Goal: Transaction & Acquisition: Purchase product/service

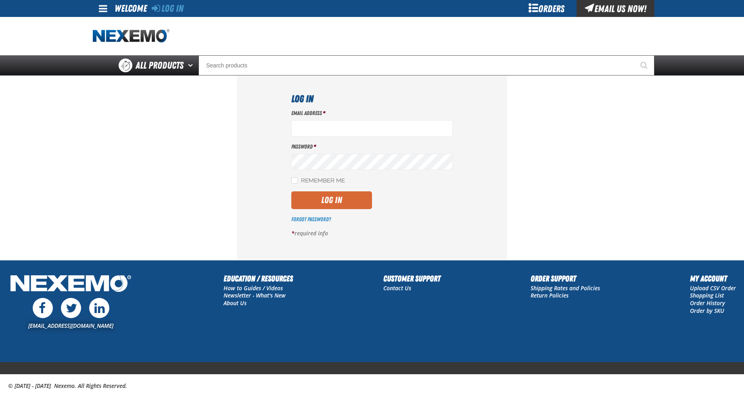
type input "[EMAIL_ADDRESS][DOMAIN_NAME]"
click at [346, 201] on button "Log In" at bounding box center [331, 200] width 81 height 18
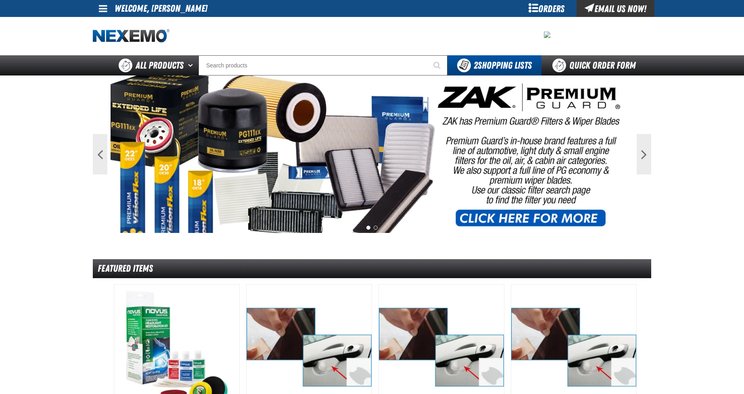
click at [553, 9] on div "Orders" at bounding box center [546, 8] width 61 height 17
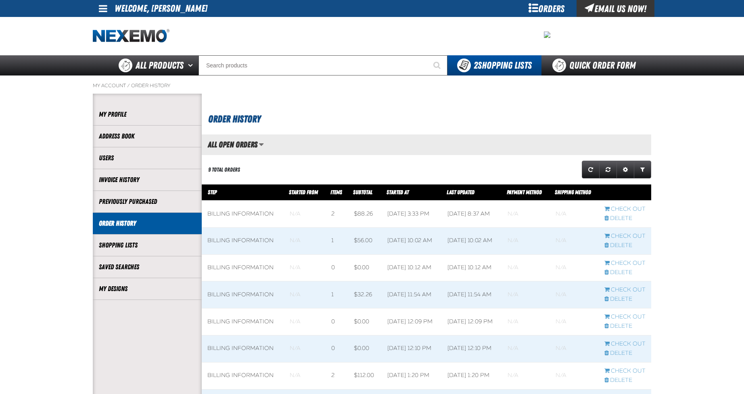
scroll to position [0, 0]
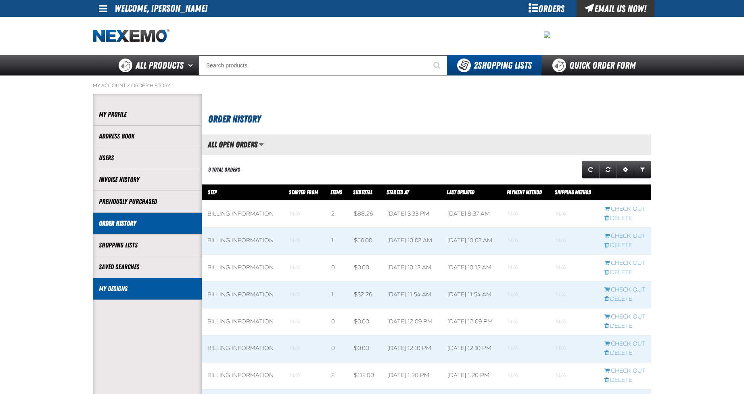
click at [129, 290] on link "My Designs" at bounding box center [147, 288] width 97 height 9
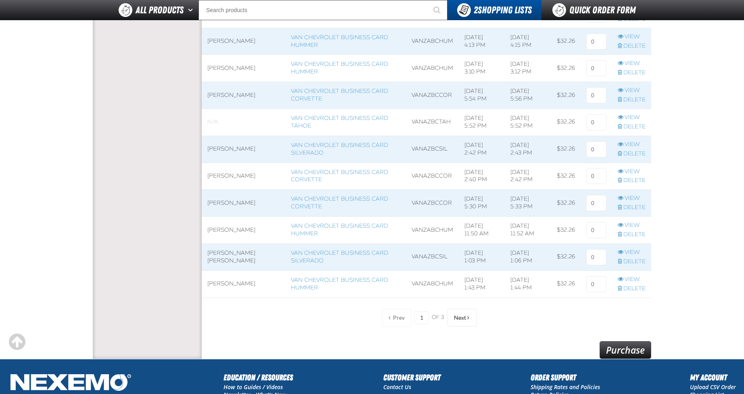
scroll to position [525, 0]
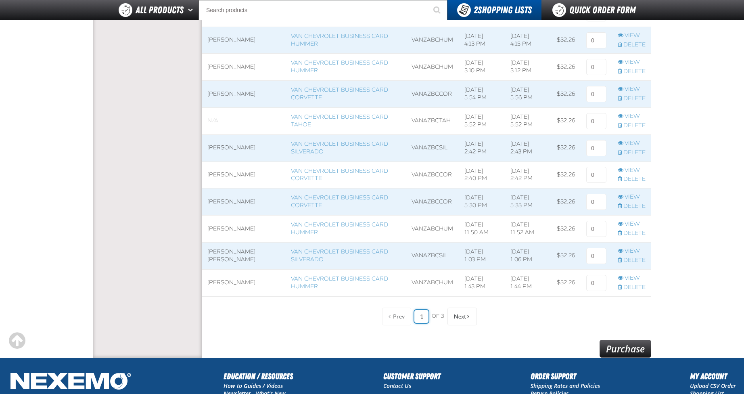
click at [423, 316] on input "1" at bounding box center [422, 316] width 14 height 13
click at [459, 311] on button "Next" at bounding box center [462, 317] width 29 height 18
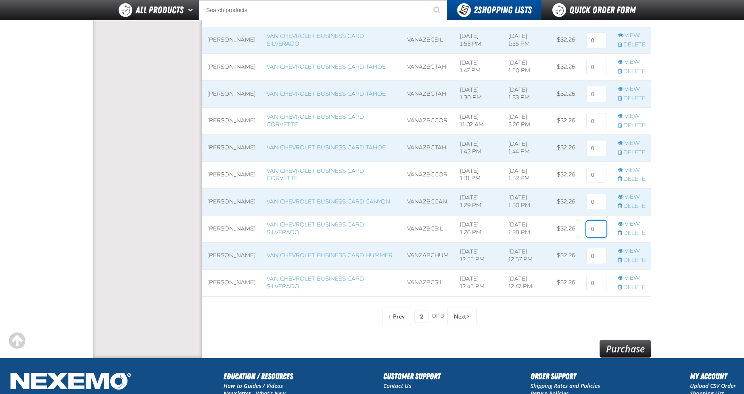
click at [568, 231] on tr "Kurt Fagelman Van Chevrolet Business Card Silverado VANAZBCSIL 1/1/2025, 1:26 P…" at bounding box center [427, 229] width 450 height 27
click at [595, 227] on input at bounding box center [597, 229] width 20 height 16
type input "2"
click at [593, 201] on input at bounding box center [597, 202] width 20 height 16
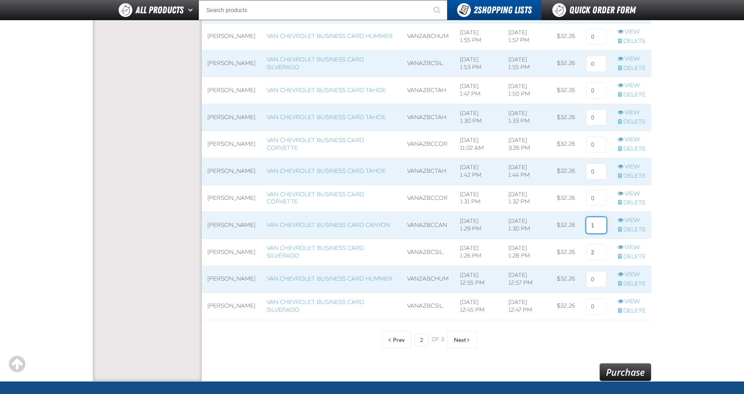
scroll to position [484, 0]
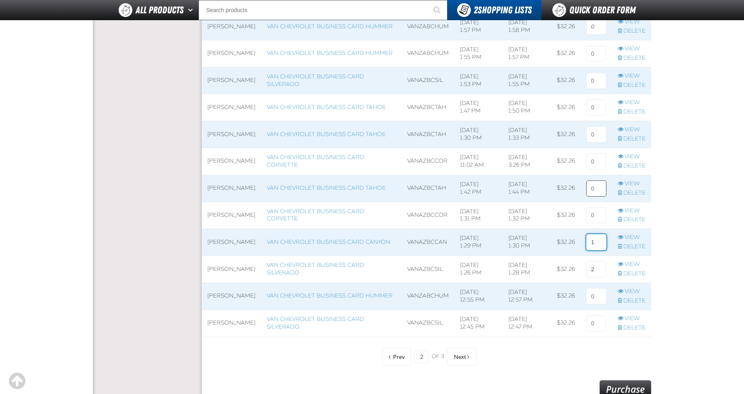
type input "1"
click at [597, 194] on input at bounding box center [597, 188] width 20 height 16
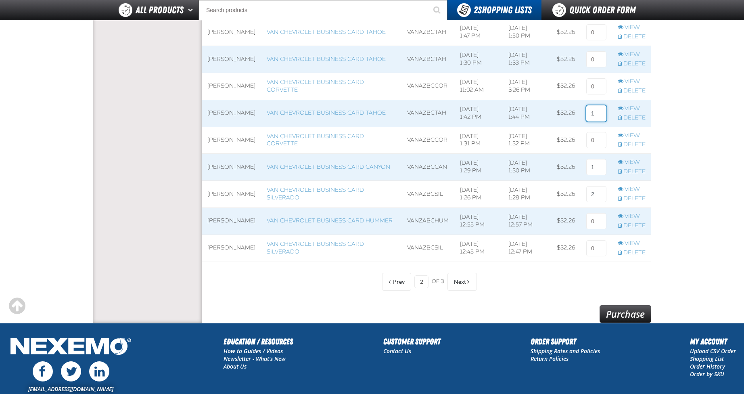
scroll to position [565, 0]
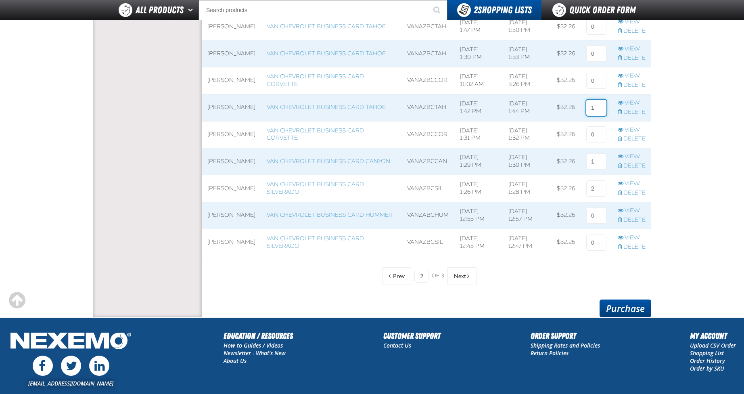
type input "1"
click at [625, 304] on link "Purchase" at bounding box center [626, 309] width 52 height 18
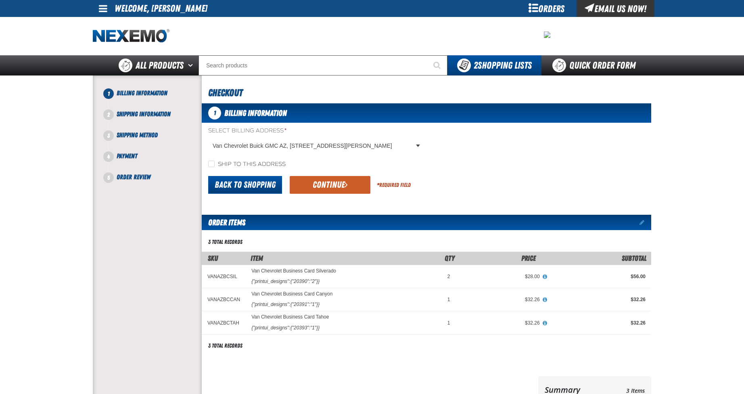
click at [266, 182] on link "Back to Shopping" at bounding box center [245, 185] width 74 height 18
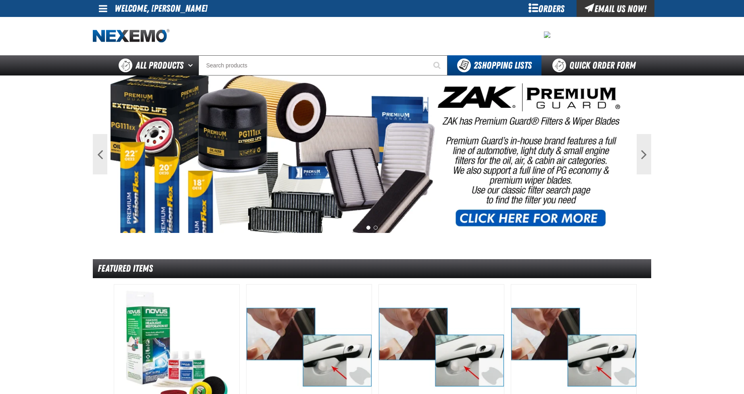
click at [542, 8] on div "Orders" at bounding box center [546, 8] width 61 height 17
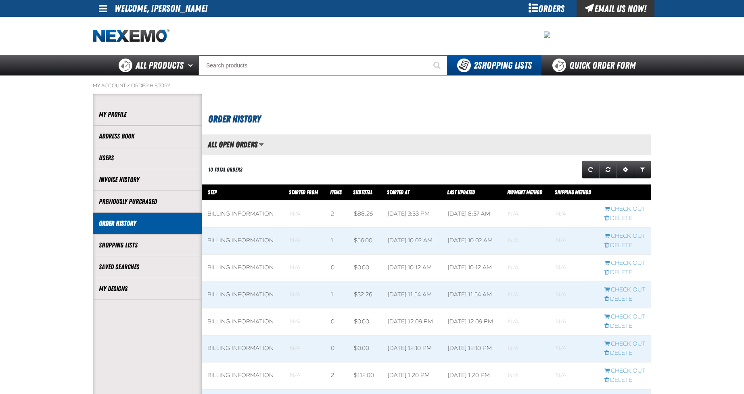
scroll to position [0, 0]
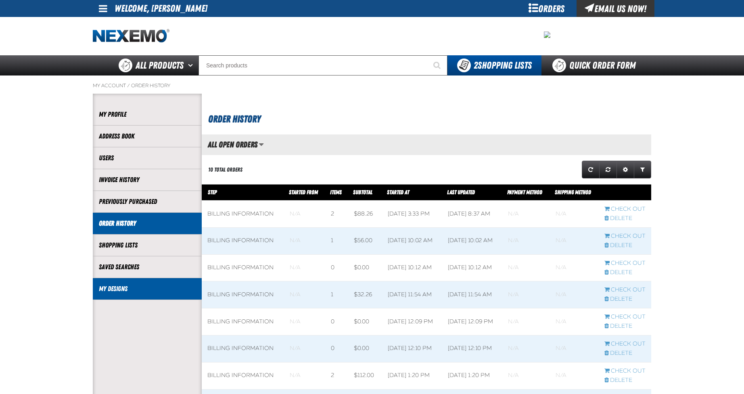
click at [118, 289] on link "My Designs" at bounding box center [147, 288] width 97 height 9
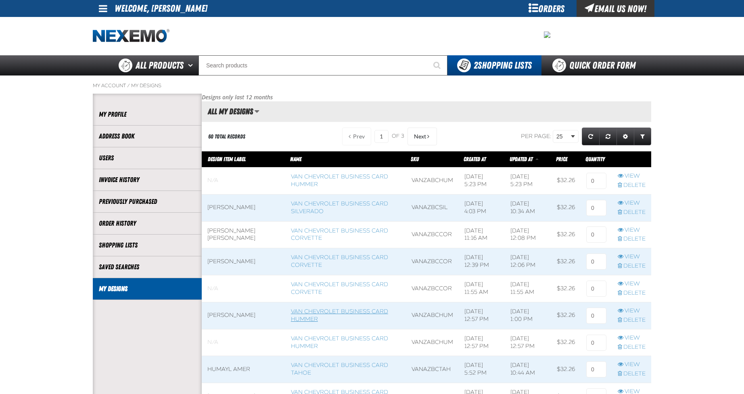
scroll to position [0, 0]
click at [417, 140] on span "Next" at bounding box center [420, 136] width 12 height 6
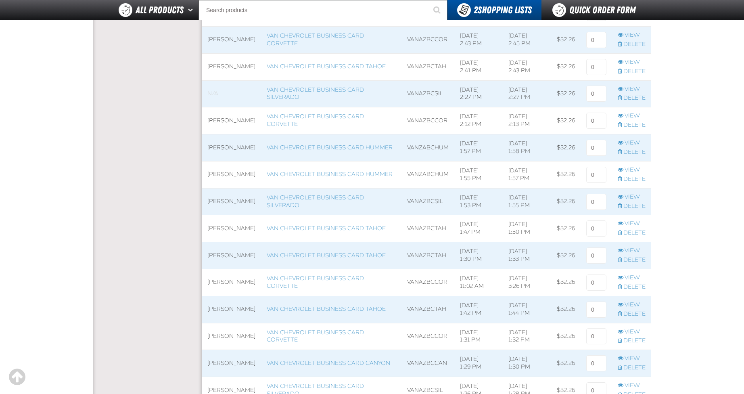
scroll to position [525, 0]
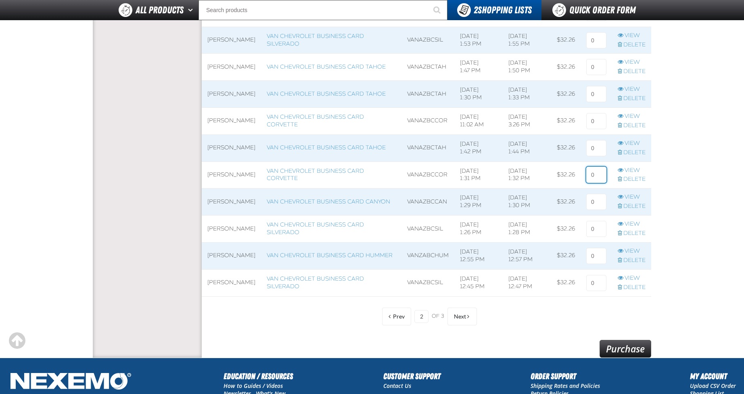
click at [599, 175] on input at bounding box center [597, 175] width 20 height 16
type input "1"
click at [625, 347] on link "Purchase" at bounding box center [626, 349] width 52 height 18
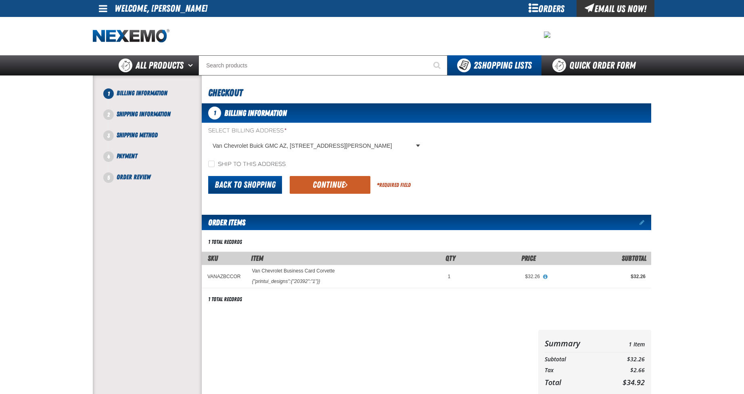
click at [244, 183] on link "Back to Shopping" at bounding box center [245, 185] width 74 height 18
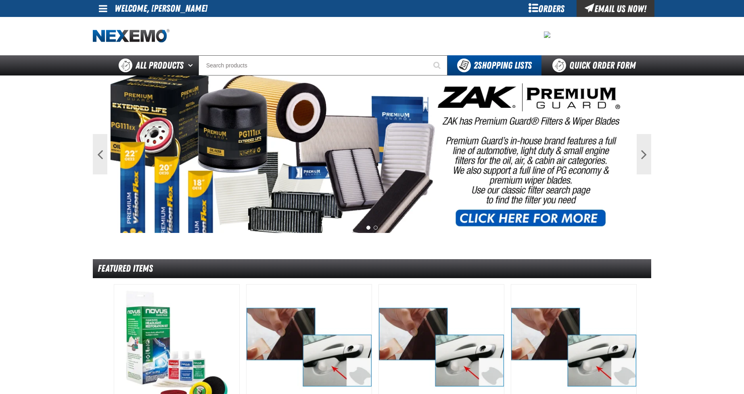
click at [558, 8] on div "Orders" at bounding box center [546, 8] width 61 height 17
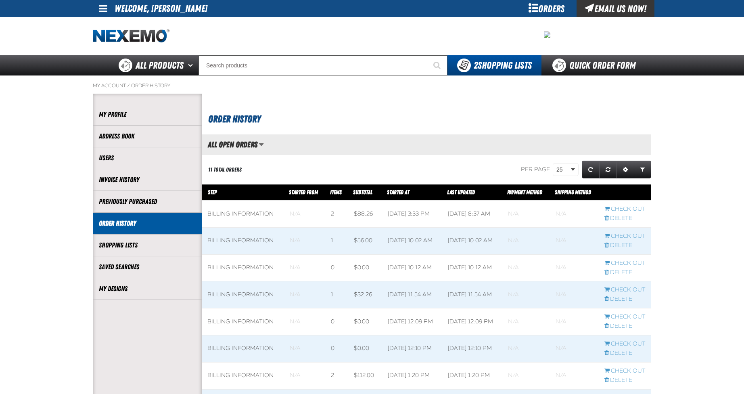
scroll to position [0, 0]
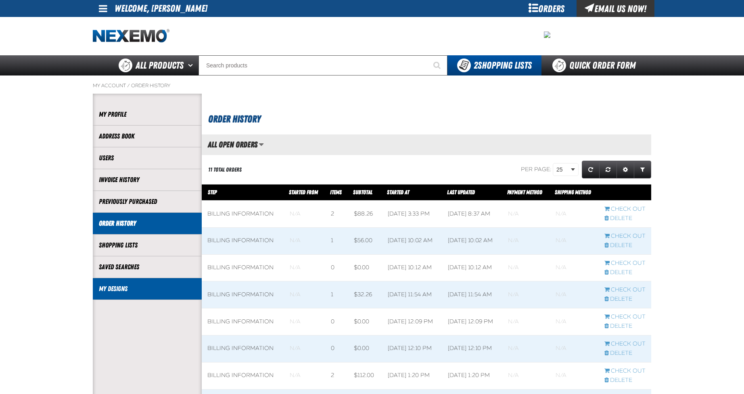
click at [113, 289] on link "My Designs" at bounding box center [147, 288] width 97 height 9
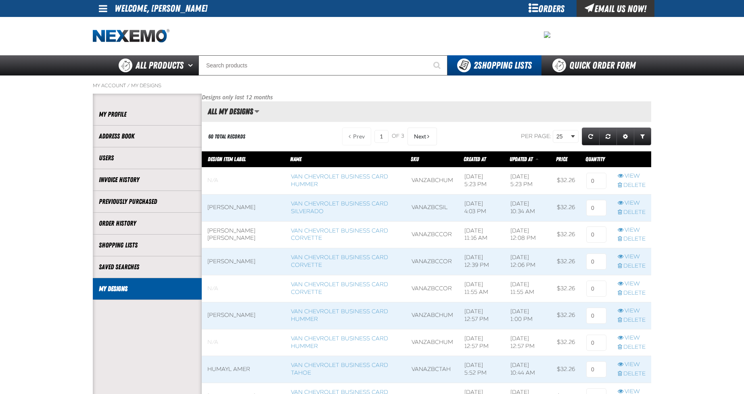
scroll to position [0, 0]
click at [421, 137] on span "Next" at bounding box center [420, 136] width 12 height 6
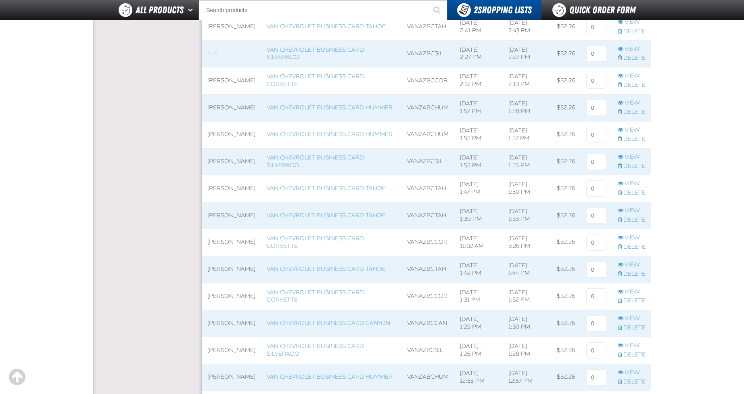
scroll to position [444, 0]
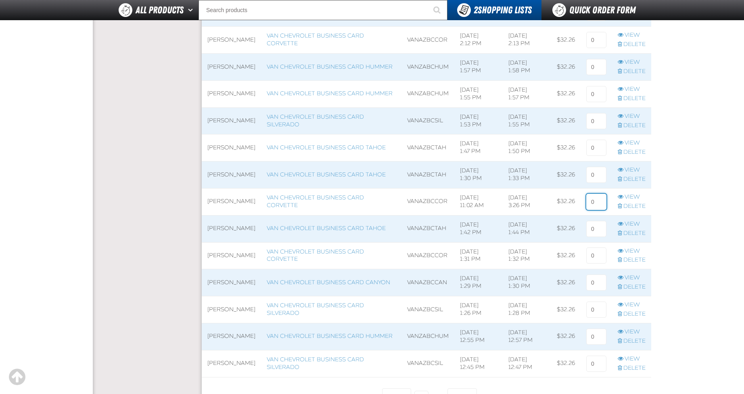
click at [597, 203] on input at bounding box center [597, 202] width 20 height 16
type input "1"
type input "2"
click at [595, 228] on input at bounding box center [597, 229] width 20 height 16
type input "1"
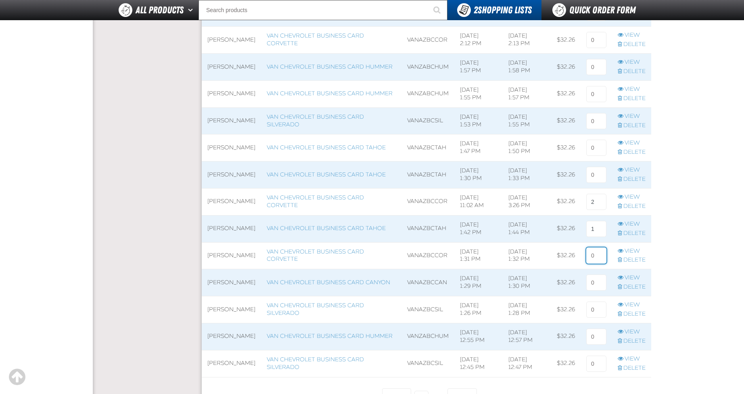
click at [596, 257] on input at bounding box center [597, 255] width 20 height 16
type input "1"
click at [600, 282] on input at bounding box center [597, 283] width 20 height 16
type input "1"
click at [596, 307] on input at bounding box center [597, 310] width 20 height 16
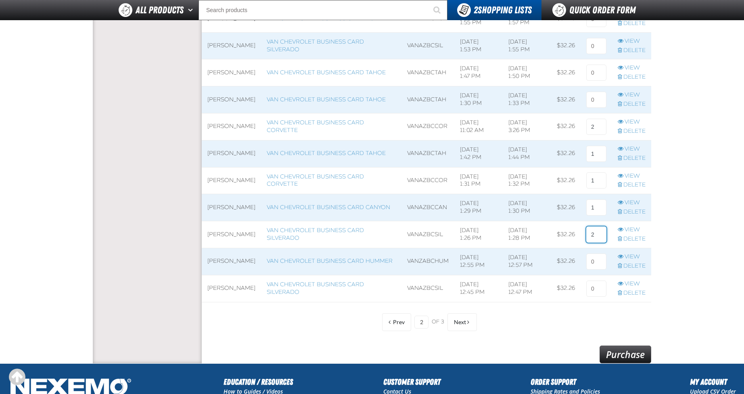
scroll to position [525, 0]
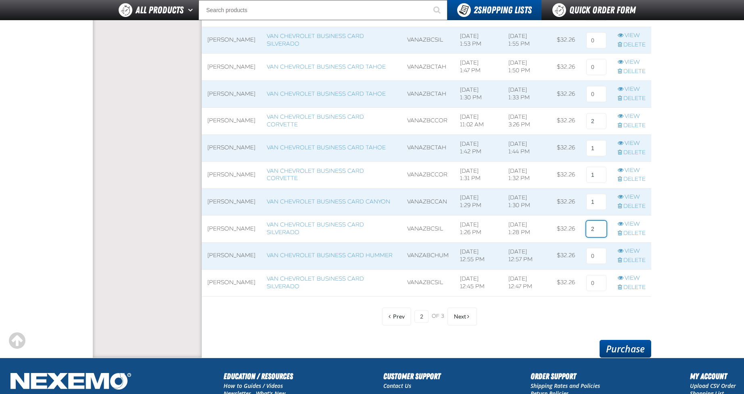
type input "2"
click at [626, 349] on link "Purchase" at bounding box center [626, 349] width 52 height 18
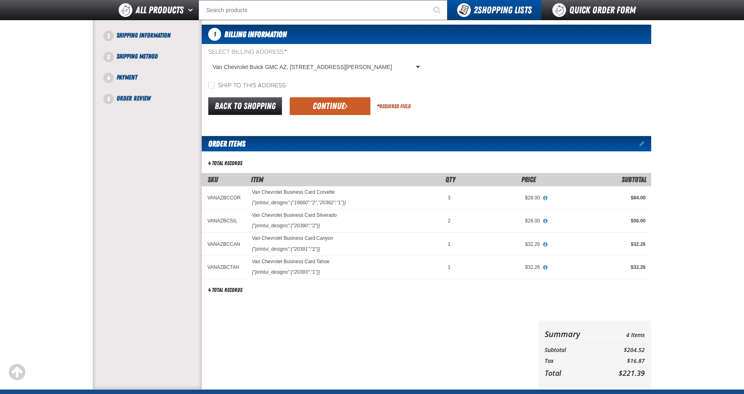
scroll to position [81, 0]
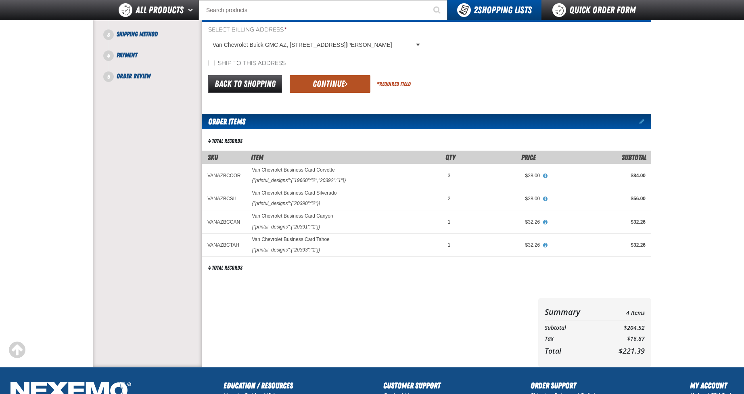
click at [352, 83] on button "Continue" at bounding box center [330, 84] width 81 height 18
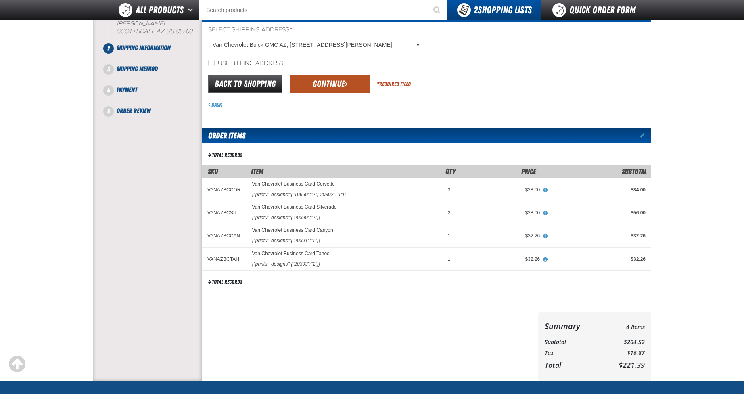
click at [350, 81] on button "Continue" at bounding box center [330, 84] width 81 height 18
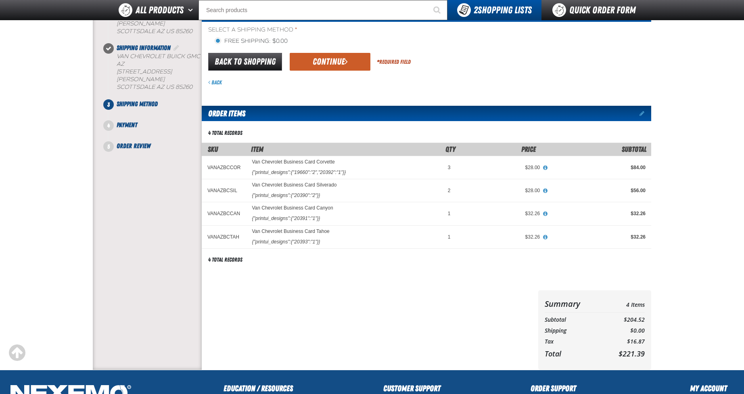
click at [349, 63] on button "Continue" at bounding box center [330, 62] width 81 height 18
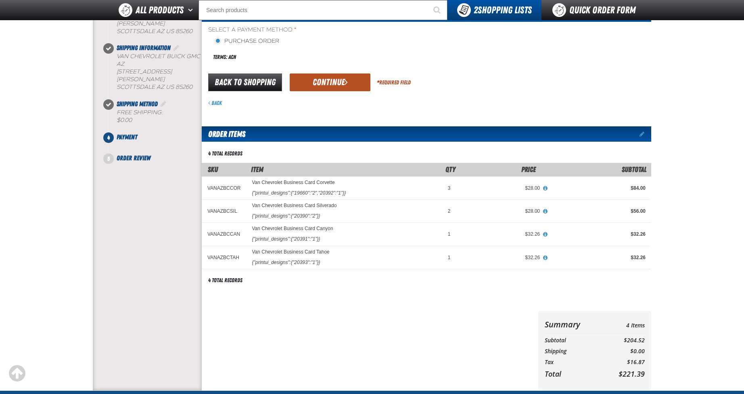
click at [326, 81] on button "Continue" at bounding box center [330, 82] width 81 height 18
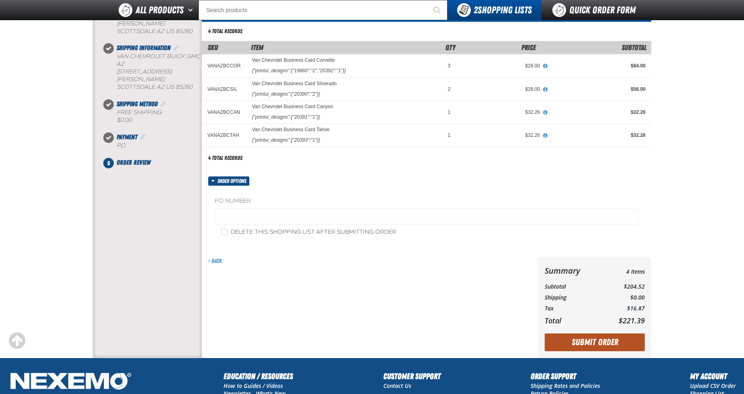
click at [614, 347] on button "Submit Order" at bounding box center [595, 342] width 100 height 18
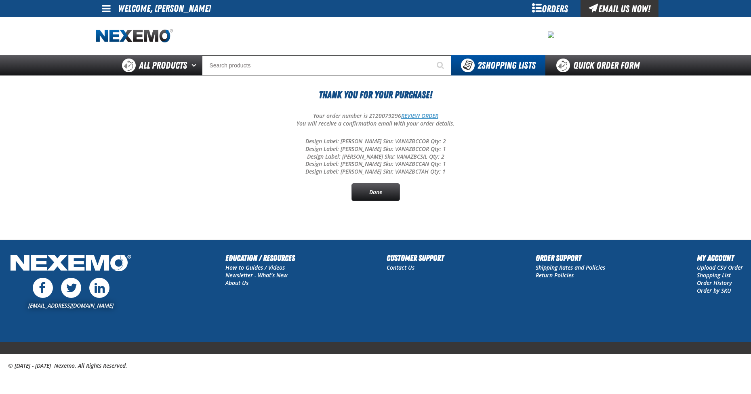
click at [421, 114] on link "REVIEW ORDER" at bounding box center [419, 116] width 37 height 8
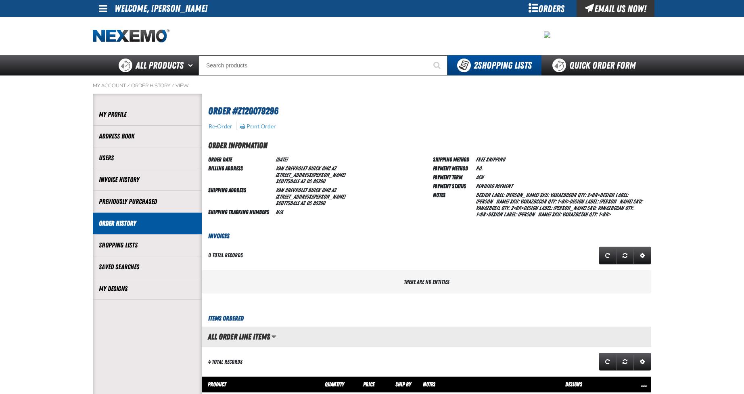
scroll to position [0, 0]
click at [267, 125] on button "Print Order" at bounding box center [258, 126] width 37 height 7
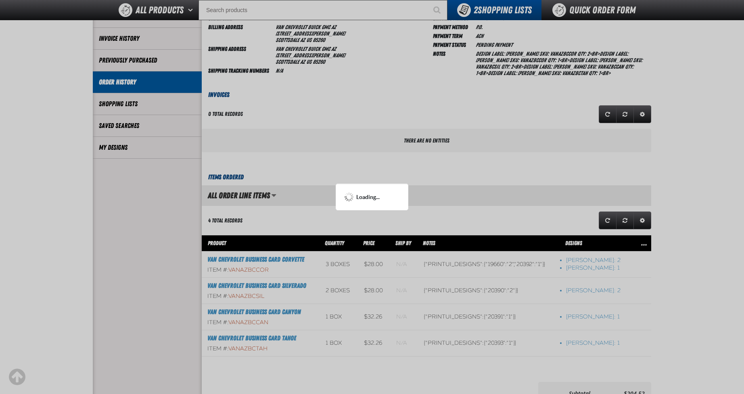
scroll to position [81, 0]
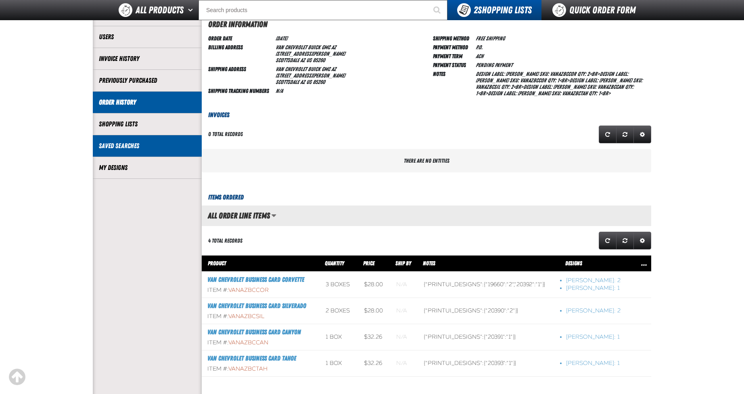
scroll to position [81, 0]
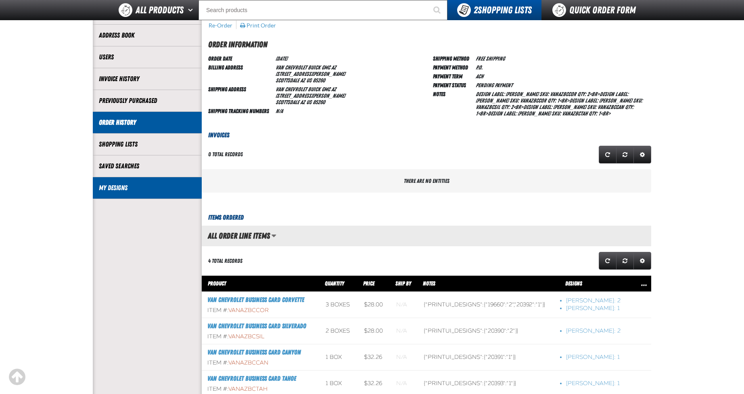
click at [122, 187] on link "My Designs" at bounding box center [147, 187] width 97 height 9
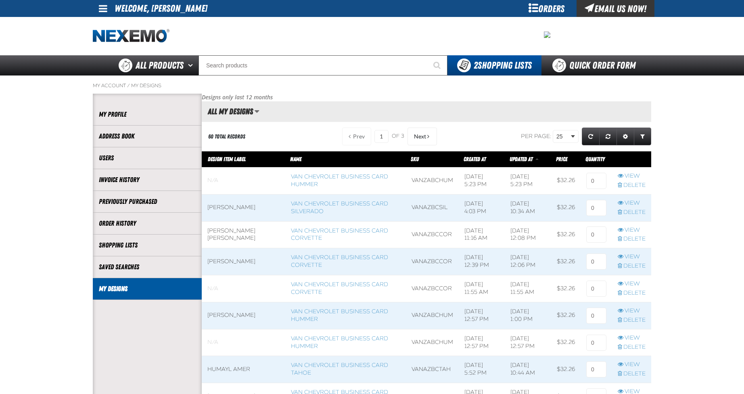
scroll to position [0, 0]
click at [416, 134] on span "Next" at bounding box center [420, 136] width 12 height 6
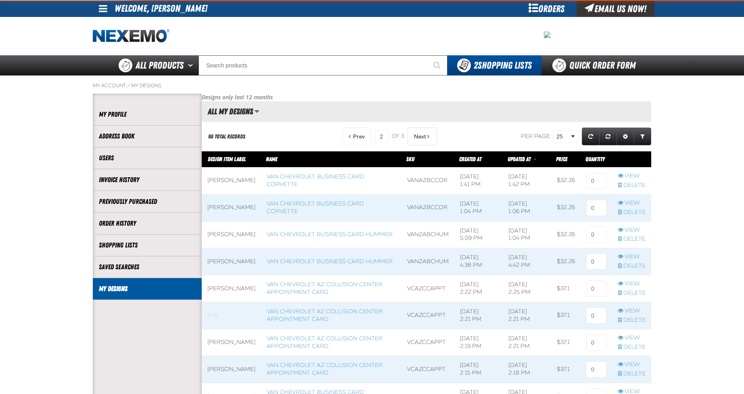
click at [416, 134] on span "Next" at bounding box center [420, 136] width 12 height 6
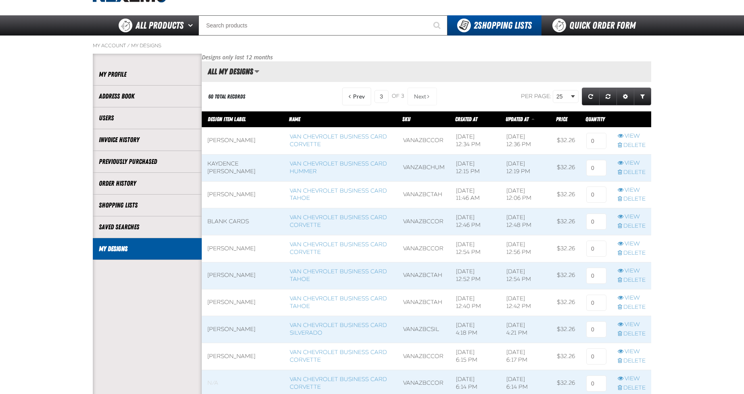
scroll to position [40, 0]
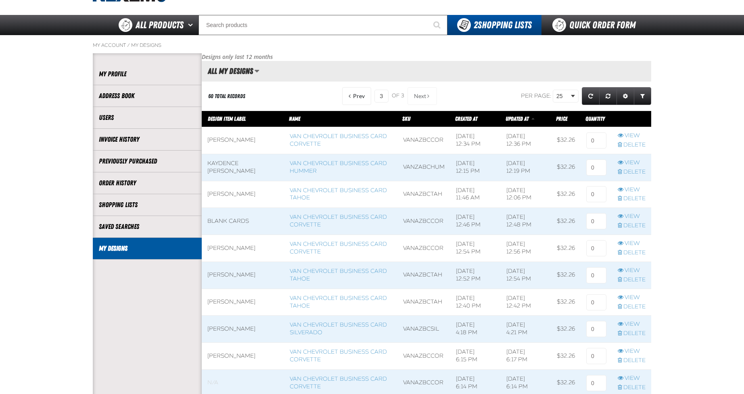
click at [222, 195] on span at bounding box center [243, 194] width 82 height 27
click at [290, 192] on link "Van Chevrolet Business Card Tahoe" at bounding box center [338, 194] width 97 height 15
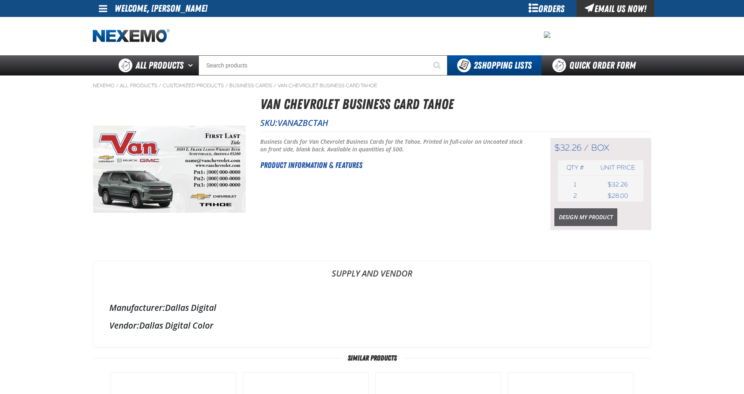
click at [592, 216] on link "Design My Product" at bounding box center [586, 217] width 63 height 18
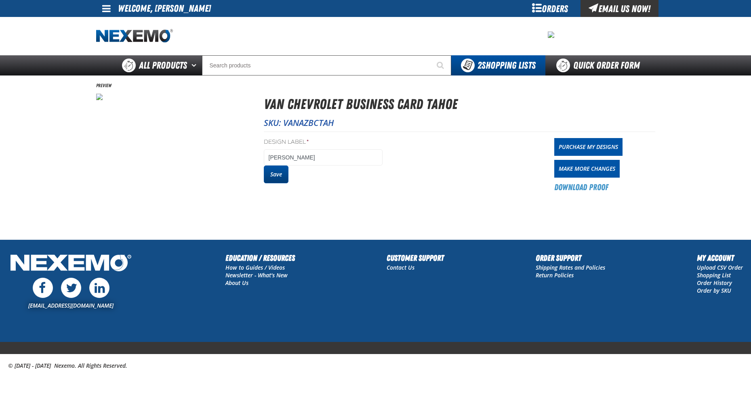
click at [281, 172] on button "Save" at bounding box center [276, 175] width 25 height 18
click at [587, 141] on link "Purchase My Designs" at bounding box center [588, 147] width 68 height 18
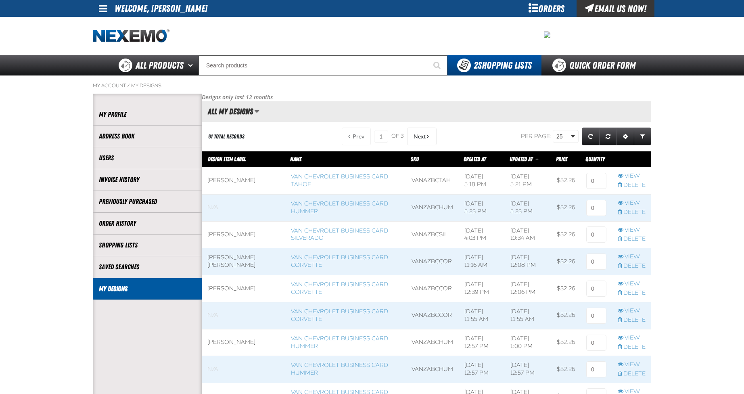
scroll to position [0, 0]
click at [597, 185] on input at bounding box center [597, 181] width 20 height 16
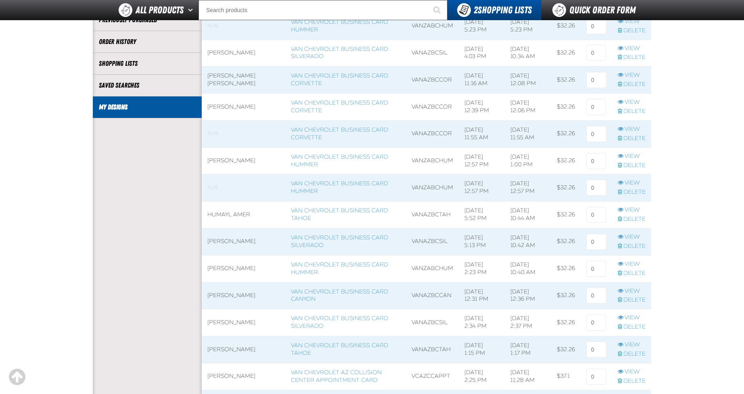
scroll to position [202, 0]
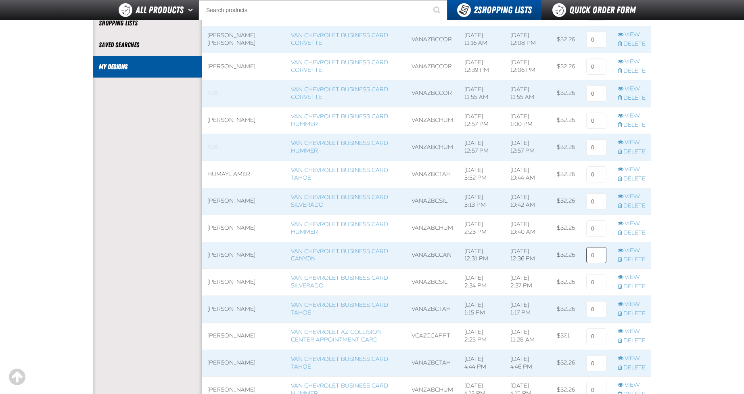
type input "2"
click at [597, 254] on input at bounding box center [597, 255] width 20 height 16
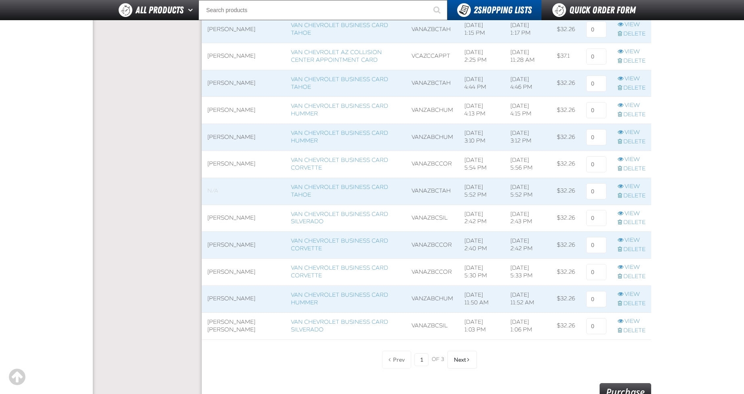
scroll to position [525, 0]
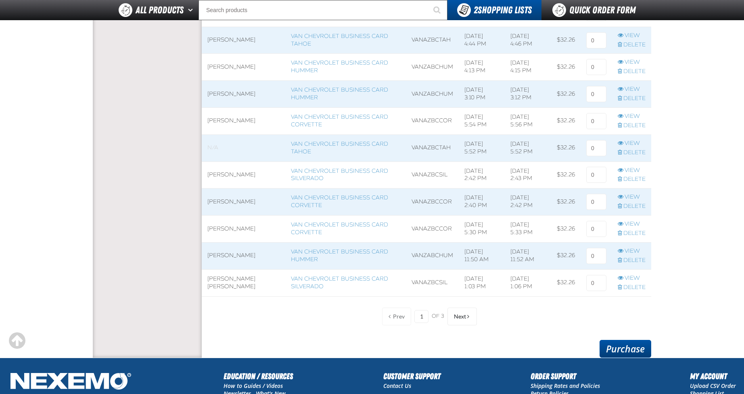
type input "2"
click at [642, 349] on link "Purchase" at bounding box center [626, 349] width 52 height 18
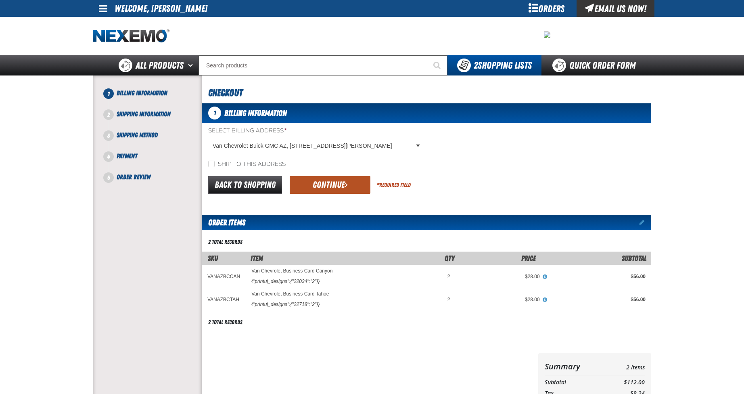
click at [322, 182] on button "Continue" at bounding box center [330, 185] width 81 height 18
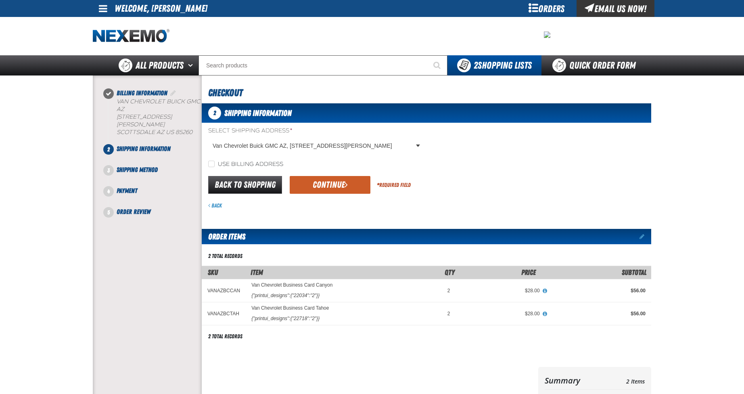
click at [322, 182] on button "Continue" at bounding box center [330, 185] width 81 height 18
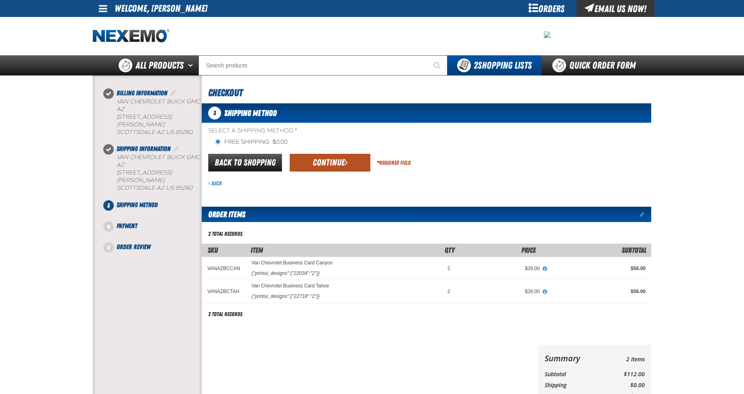
click at [330, 162] on button "Continue" at bounding box center [330, 163] width 81 height 18
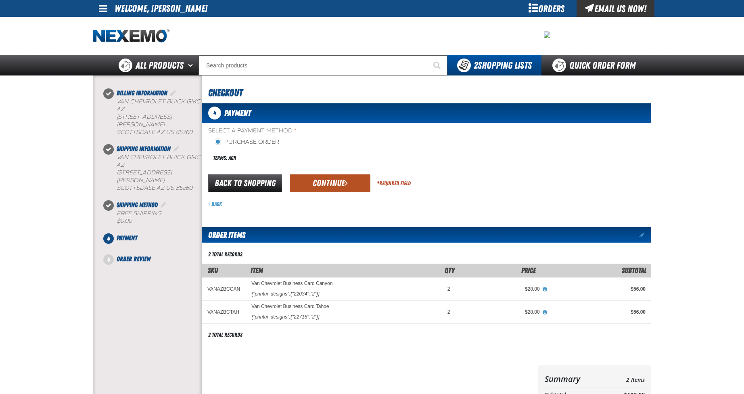
click at [337, 179] on button "Continue" at bounding box center [330, 183] width 81 height 18
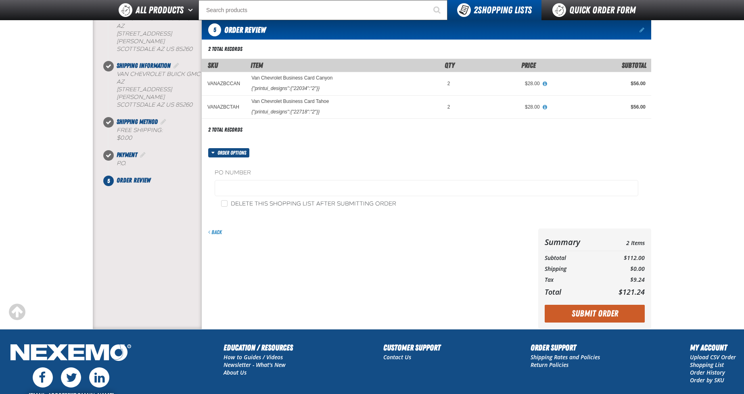
scroll to position [81, 0]
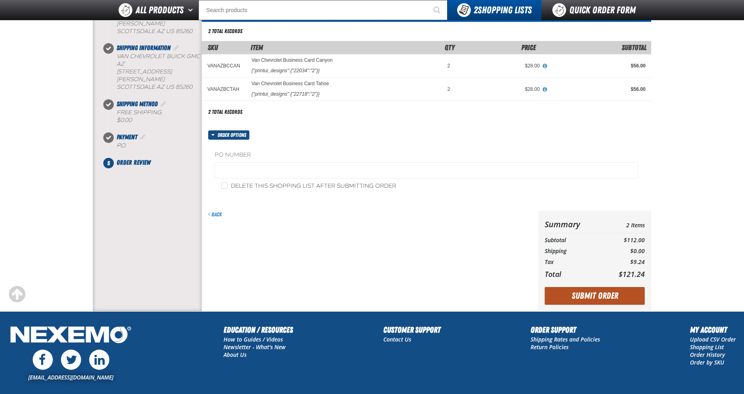
click at [587, 296] on button "Submit Order" at bounding box center [595, 296] width 100 height 18
